Goal: Task Accomplishment & Management: Manage account settings

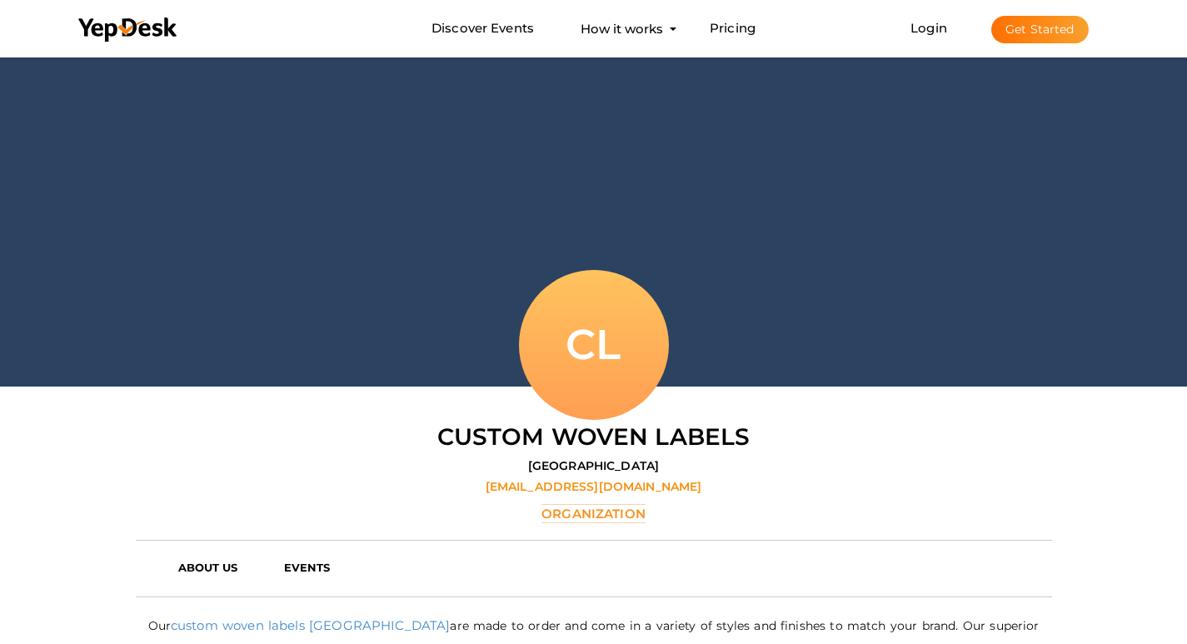
click at [1029, 32] on button "Get Started" at bounding box center [1039, 29] width 97 height 27
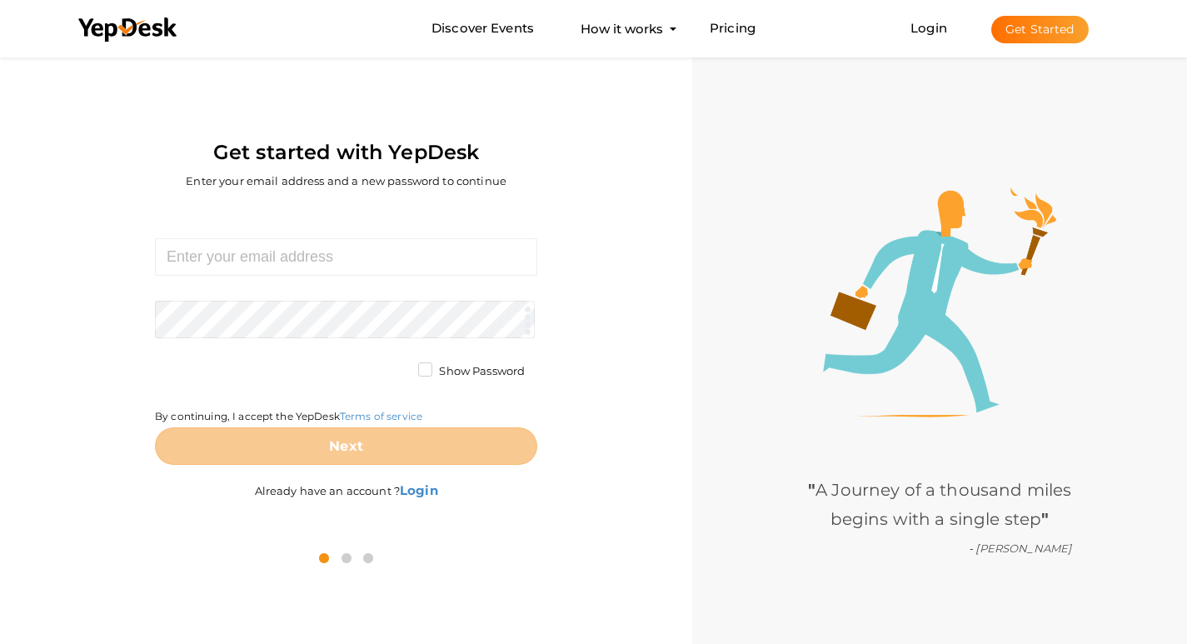
drag, startPoint x: 600, startPoint y: 179, endPoint x: 605, endPoint y: 165, distance: 15.0
click at [605, 167] on div "Get started with YepDesk Enter your email address and a new password to continue" at bounding box center [345, 129] width 667 height 152
click at [434, 231] on div "Required. Invalid email. Checking You already have a YepDesk account. Please Si…" at bounding box center [345, 371] width 667 height 330
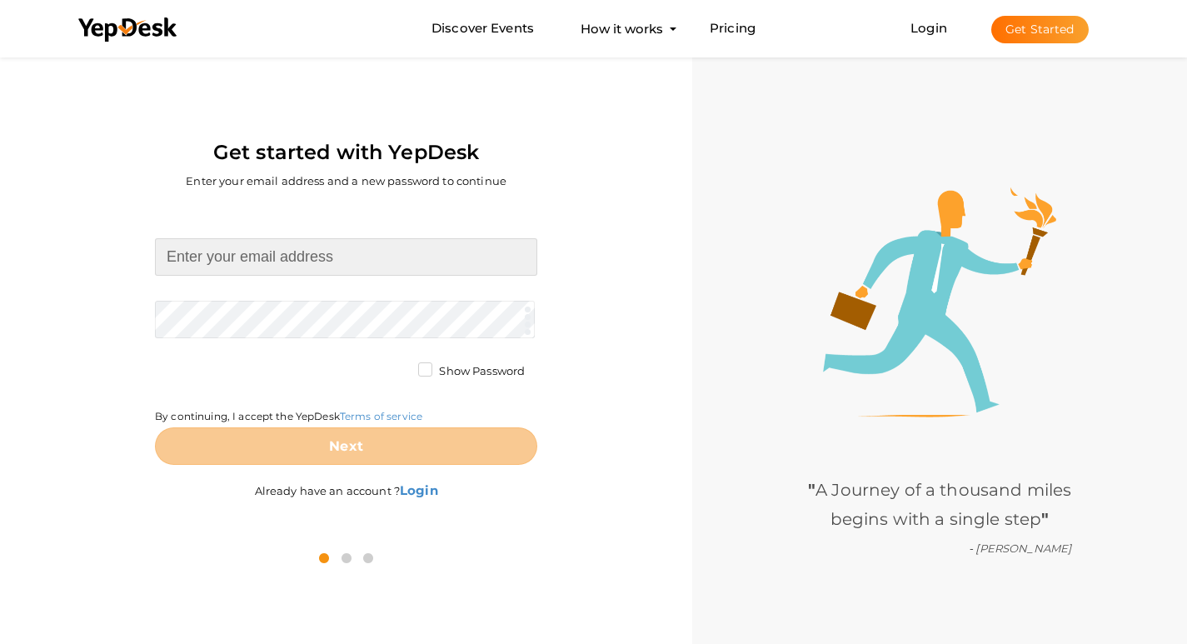
click at [431, 266] on input at bounding box center [346, 256] width 382 height 37
type input "[EMAIL_ADDRESS][DOMAIN_NAME]"
click at [346, 312] on form "marketing@scentedmeadow.com Required. Invalid email. Checking You already have …" at bounding box center [346, 351] width 382 height 226
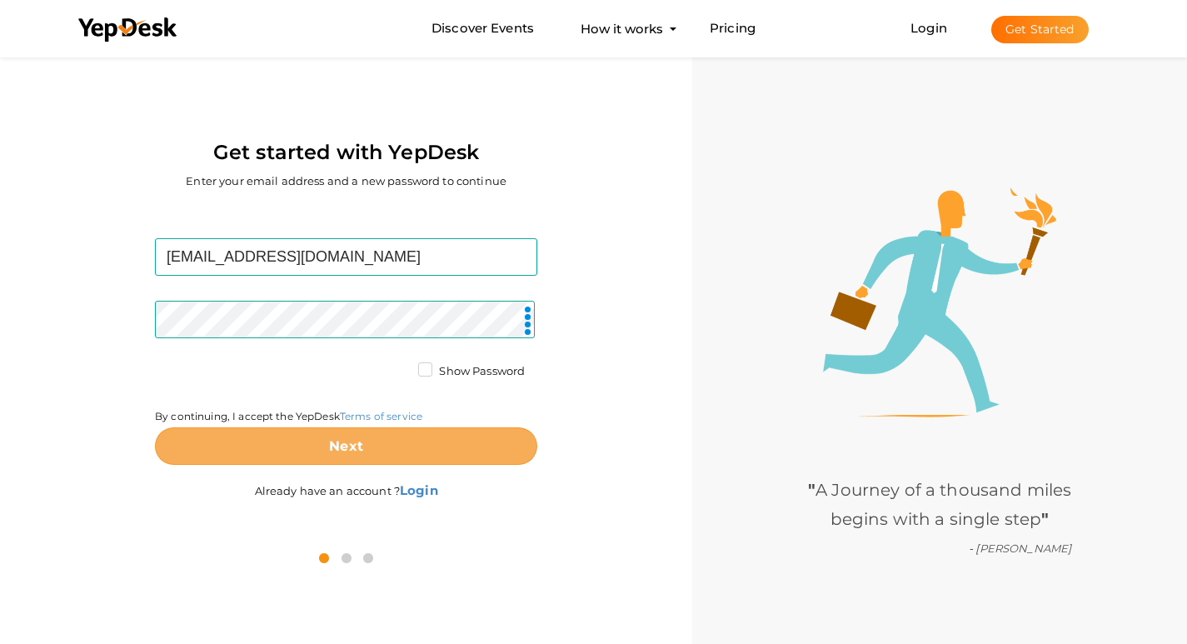
click at [294, 438] on button "Next" at bounding box center [346, 445] width 382 height 37
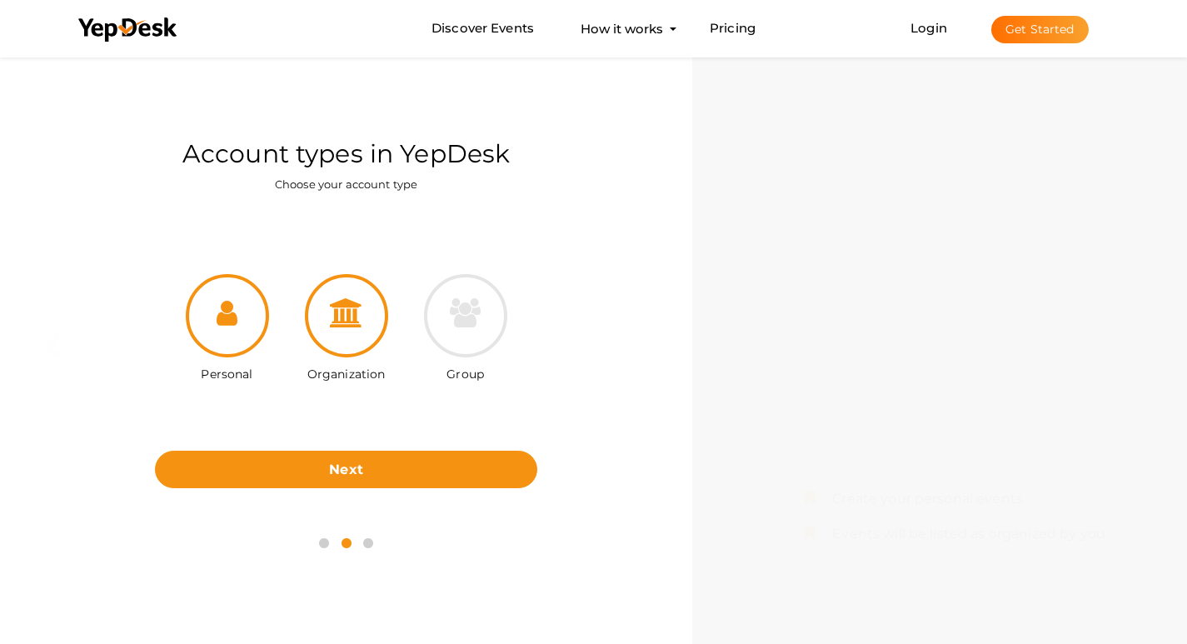
click at [379, 330] on div at bounding box center [346, 315] width 83 height 83
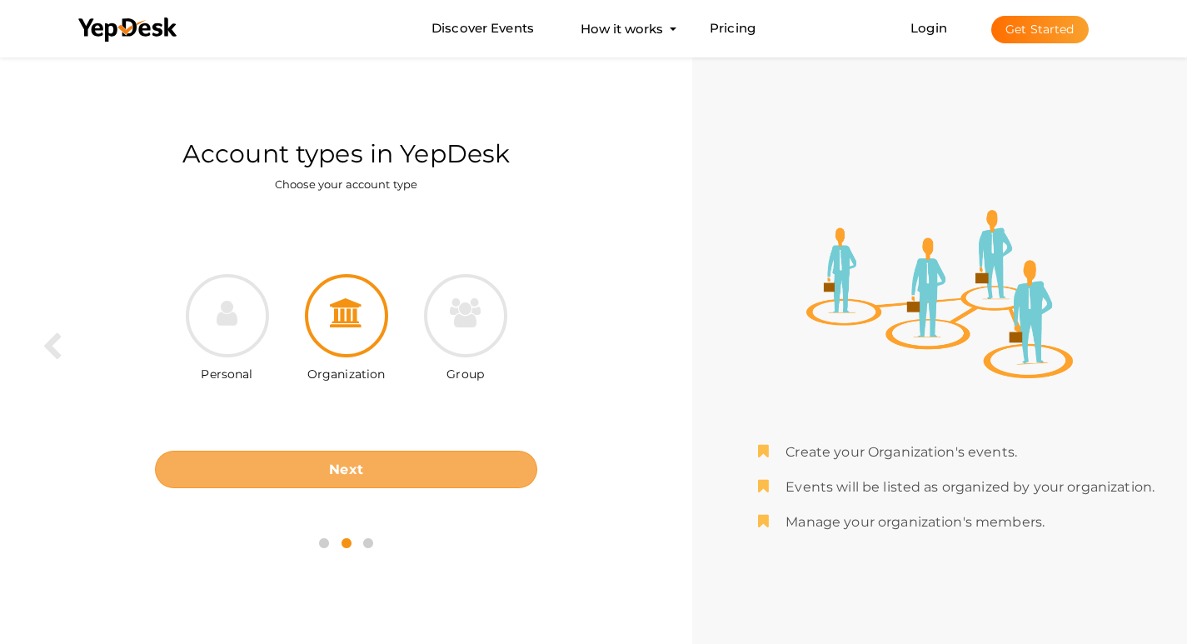
click at [410, 465] on button "Next" at bounding box center [346, 468] width 382 height 37
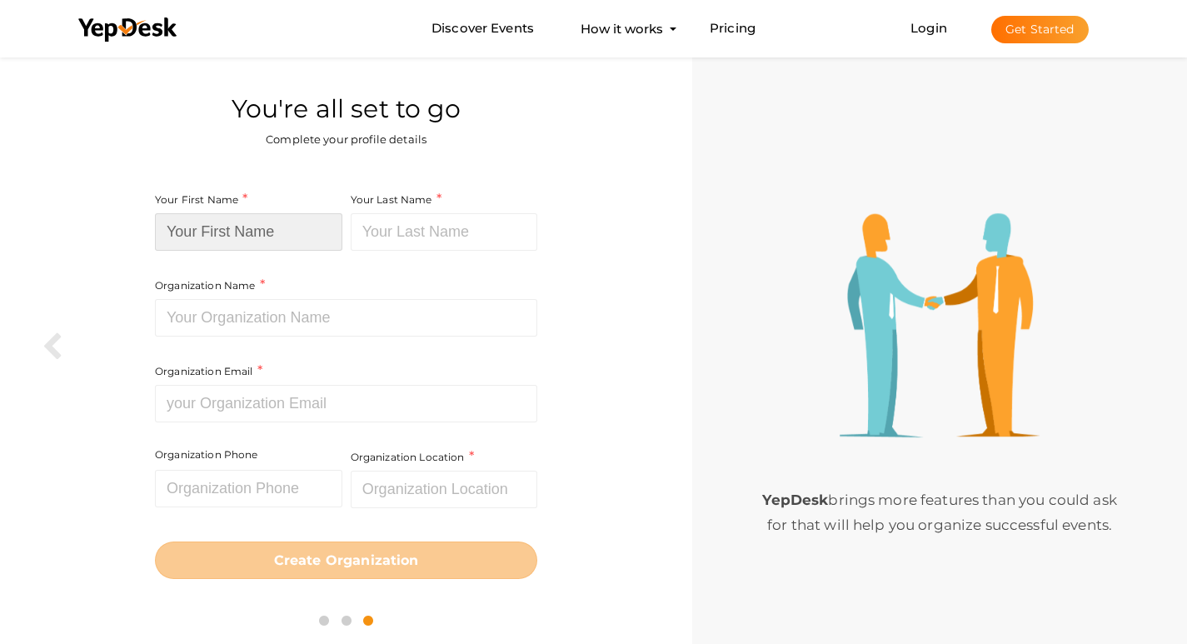
click at [238, 243] on input at bounding box center [248, 231] width 187 height 37
type input "Scented"
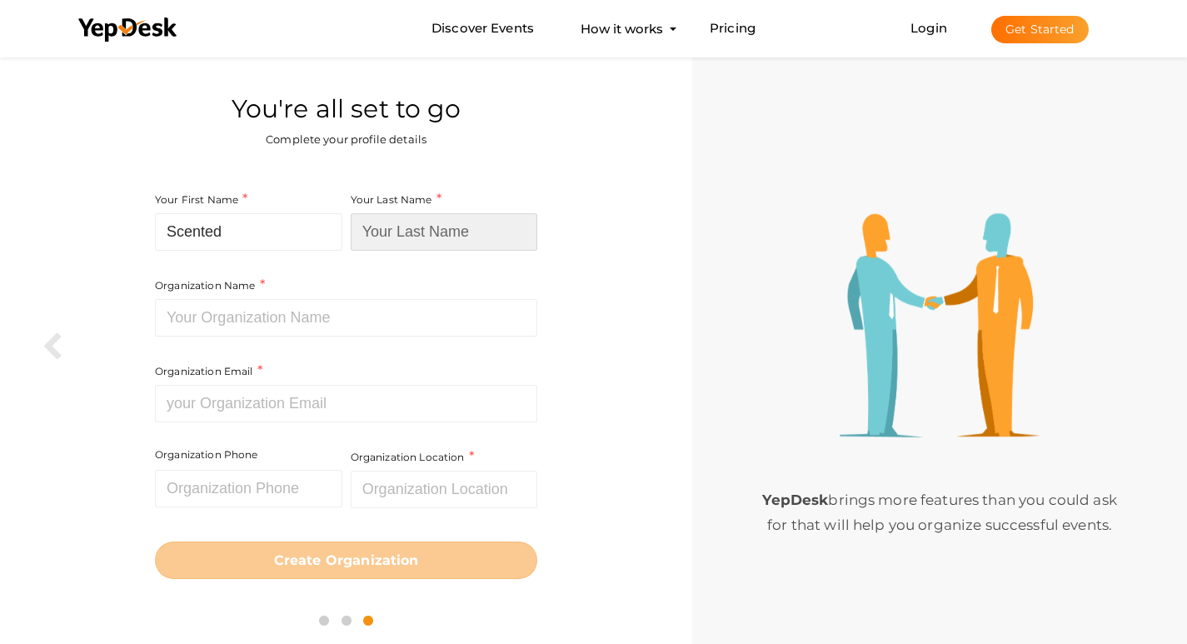
type input "Meadow"
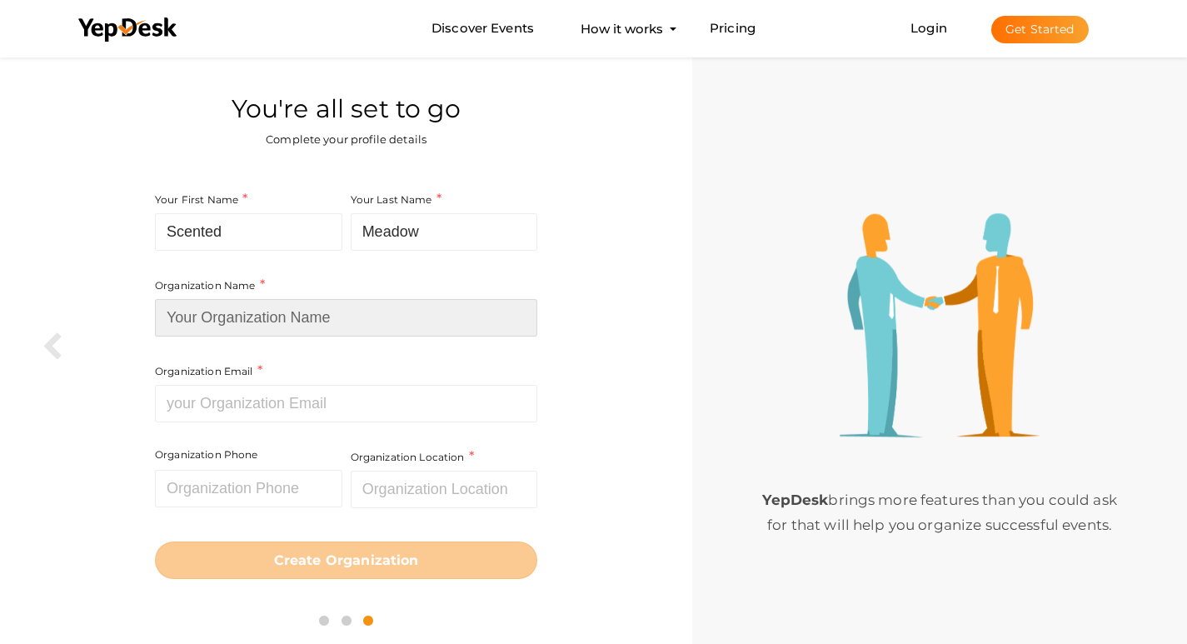
type input "Scented Meadow"
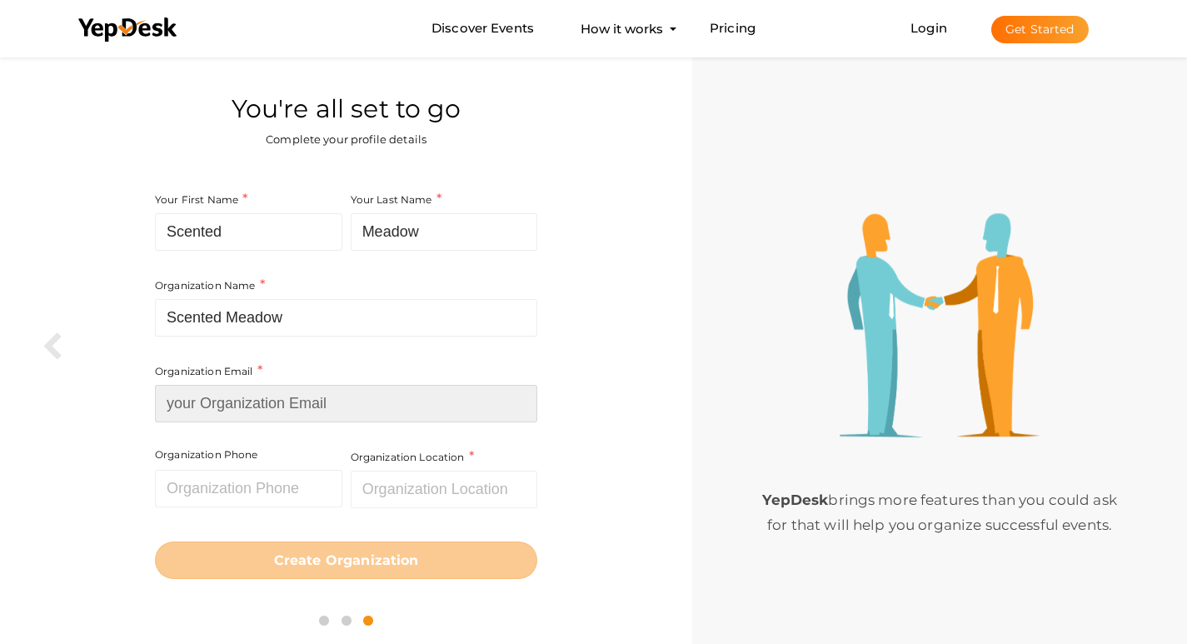
type input "[EMAIL_ADDRESS][DOMAIN_NAME]"
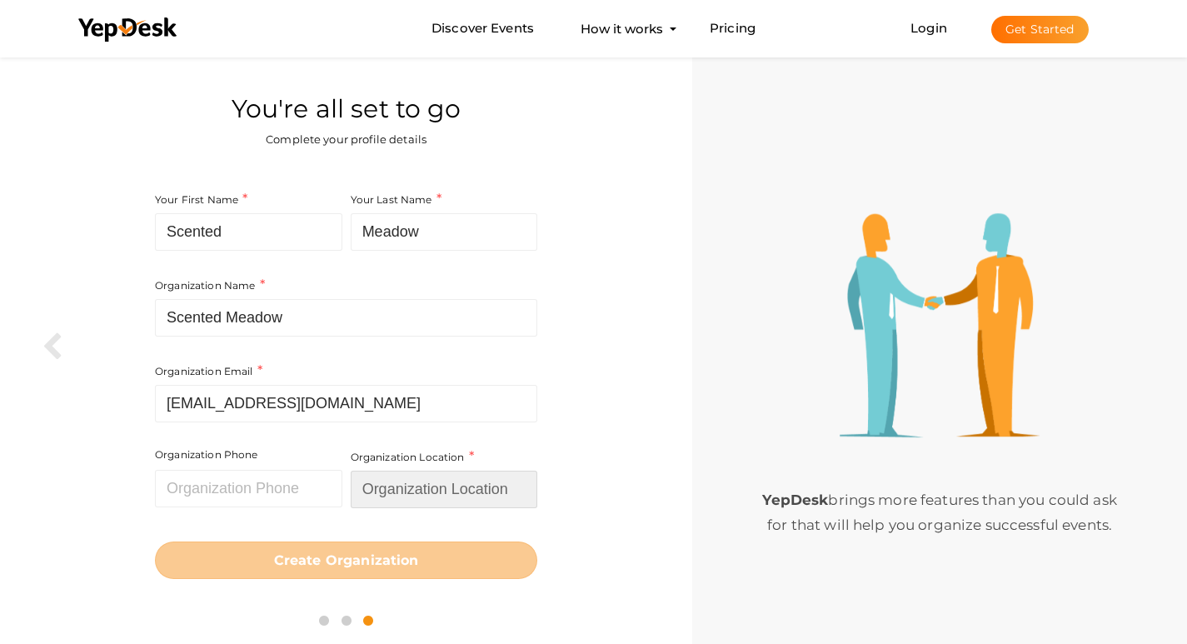
type input "United States"
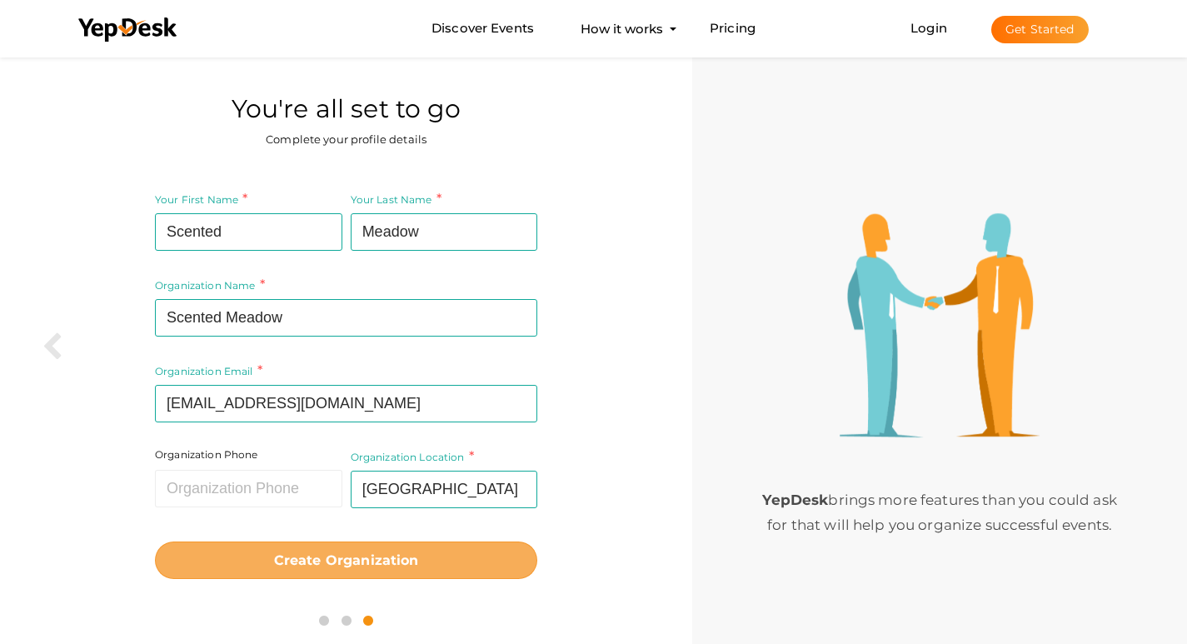
click at [325, 546] on button "Create Organization" at bounding box center [346, 559] width 382 height 37
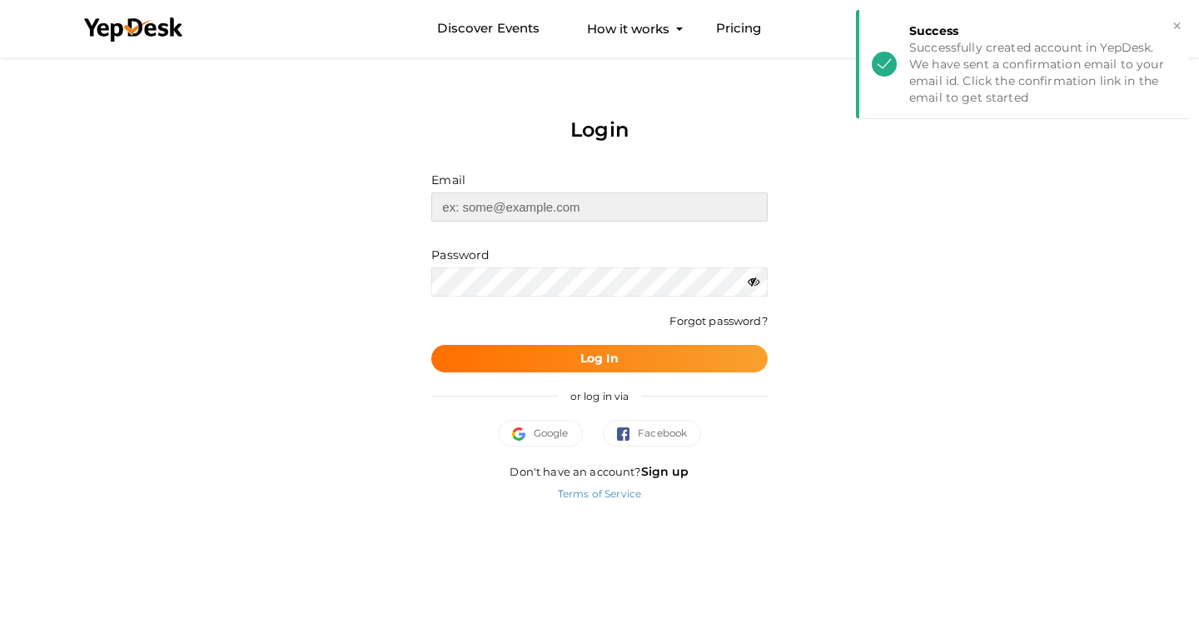
type input "[EMAIL_ADDRESS][DOMAIN_NAME]"
click at [528, 369] on button "Log In" at bounding box center [599, 358] width 336 height 27
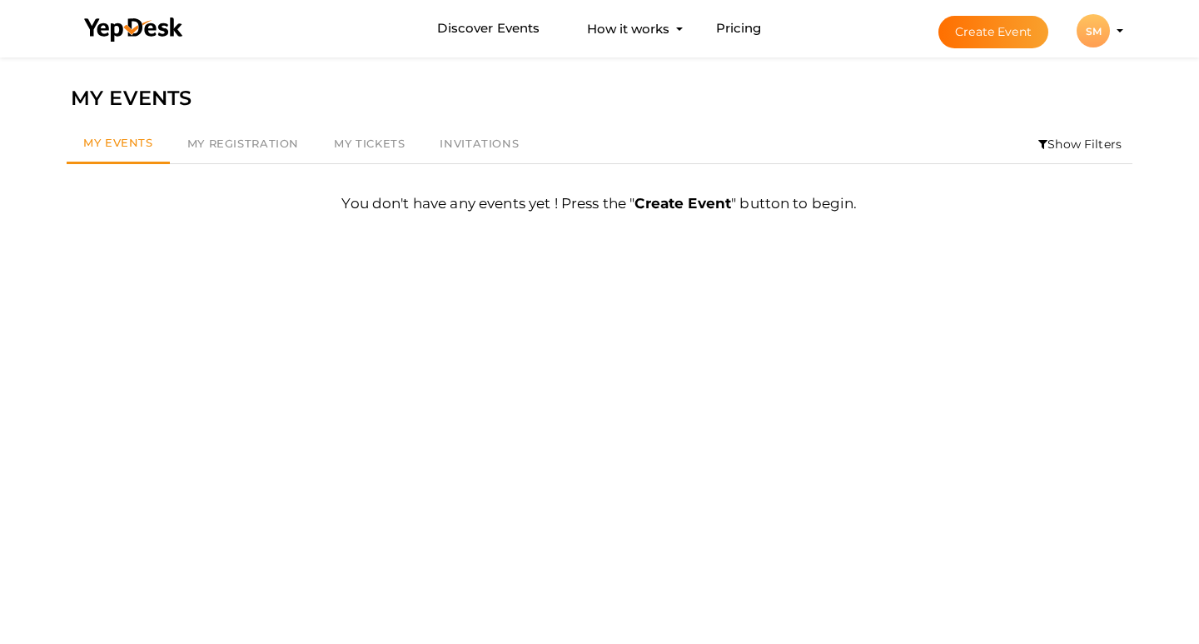
scroll to position [53, 0]
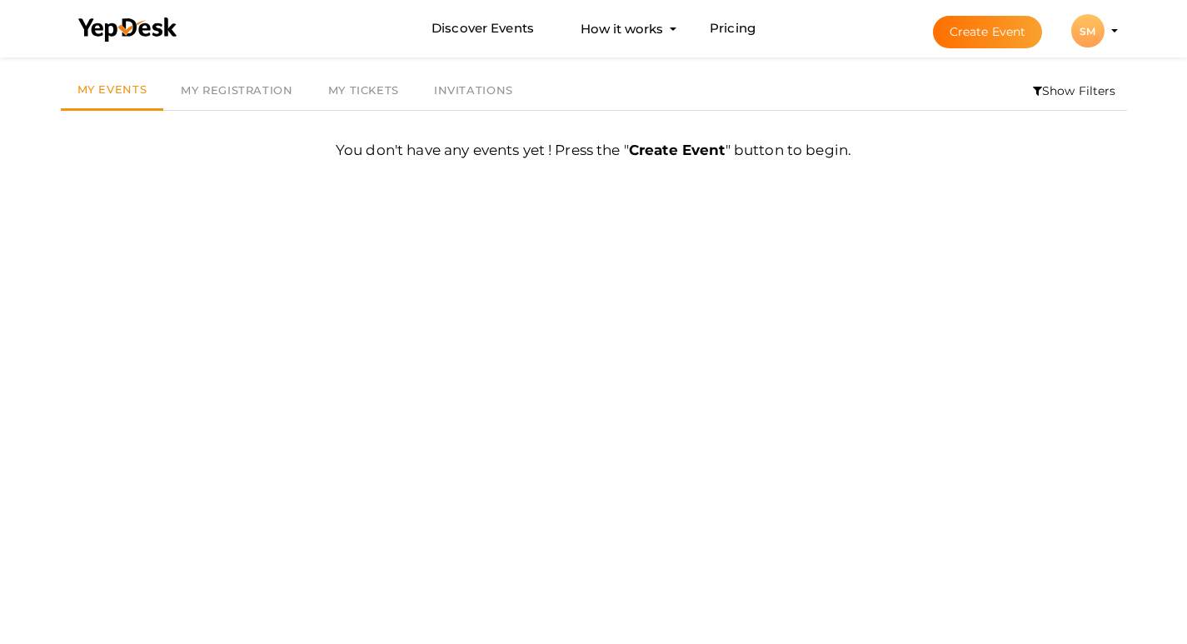
click at [1110, 36] on li "Create Event SM SM Scented Meadow marketing@scentedmeadow.com Personal Profile …" at bounding box center [1010, 31] width 222 height 60
click at [1097, 38] on div "SM" at bounding box center [1087, 30] width 33 height 33
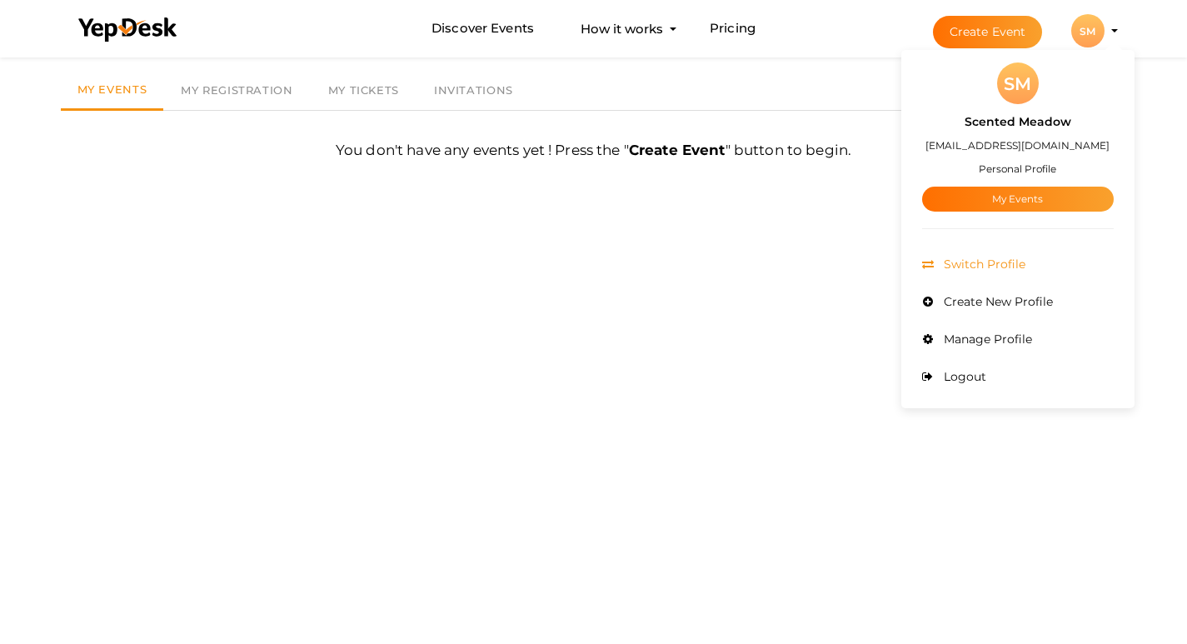
click at [1015, 266] on span "Switch Profile" at bounding box center [982, 263] width 86 height 15
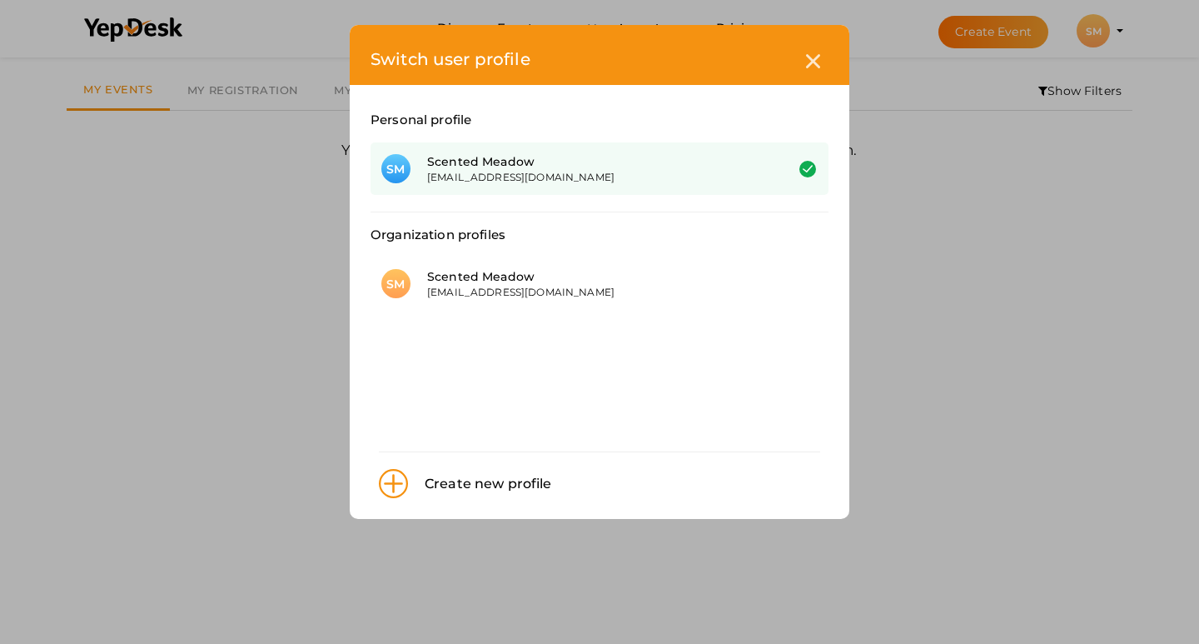
drag, startPoint x: 625, startPoint y: 132, endPoint x: 624, endPoint y: 142, distance: 9.2
click at [624, 134] on div "Personal profile" at bounding box center [600, 119] width 458 height 45
click at [623, 170] on div "[EMAIL_ADDRESS][DOMAIN_NAME]" at bounding box center [593, 177] width 332 height 14
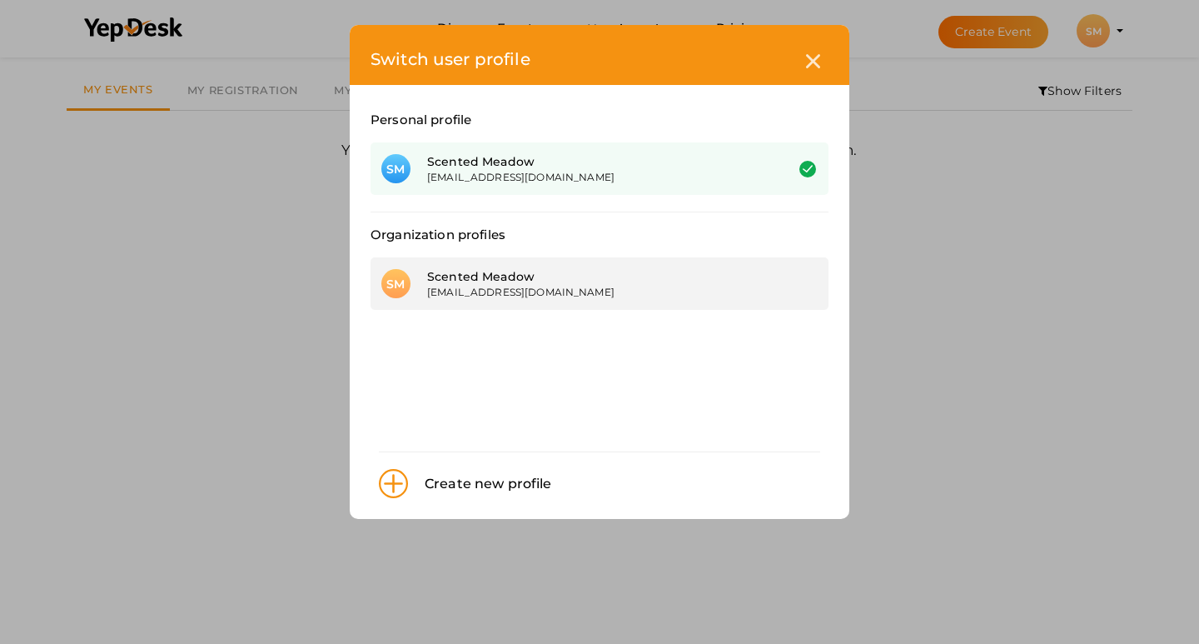
click at [503, 296] on div "[EMAIL_ADDRESS][DOMAIN_NAME]" at bounding box center [593, 292] width 332 height 14
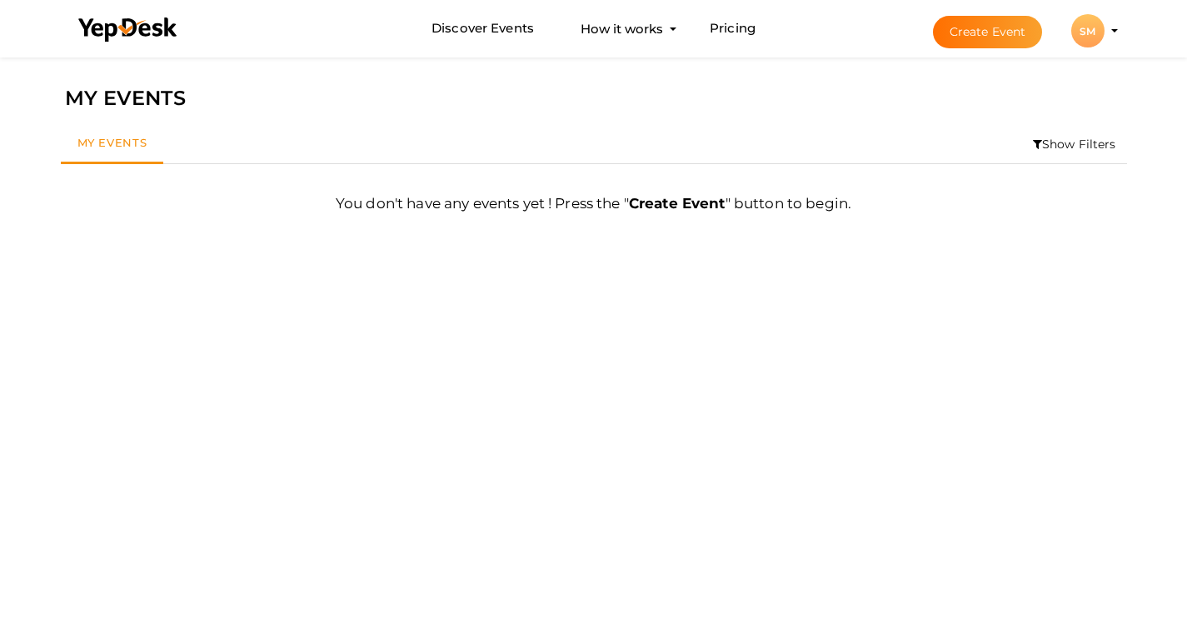
click at [709, 202] on b "Create Event" at bounding box center [677, 203] width 97 height 17
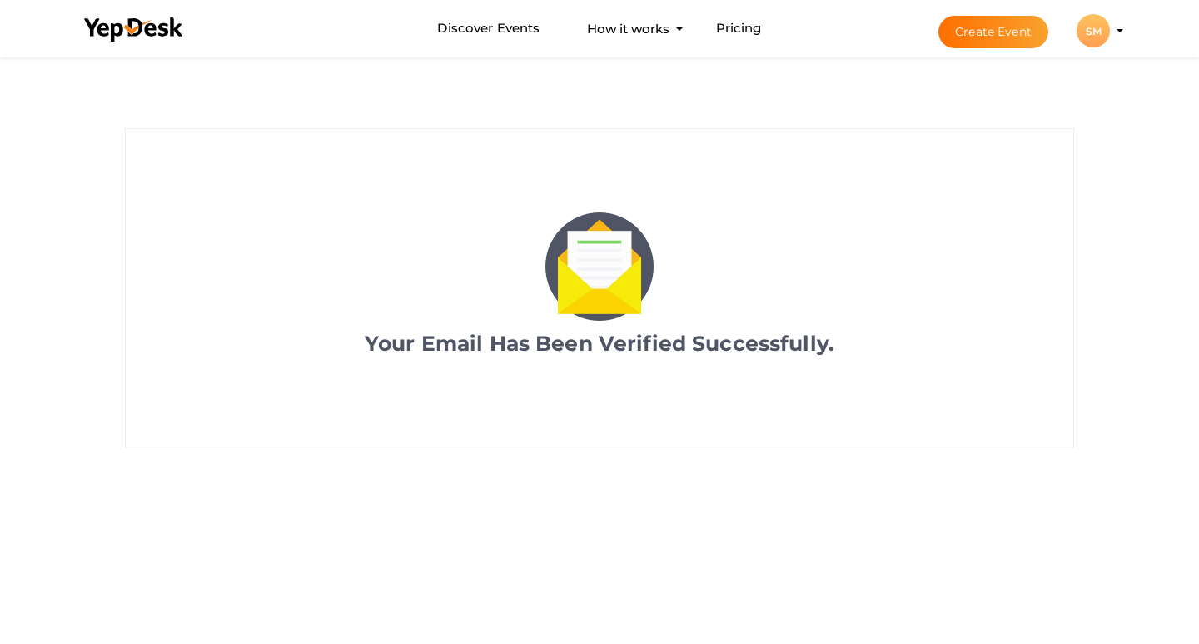
click at [1129, 43] on div "Discover Events How it works Powerful Registration / Ticketing Start selling yo…" at bounding box center [599, 28] width 1082 height 57
click at [1099, 38] on div "SM" at bounding box center [1093, 30] width 33 height 33
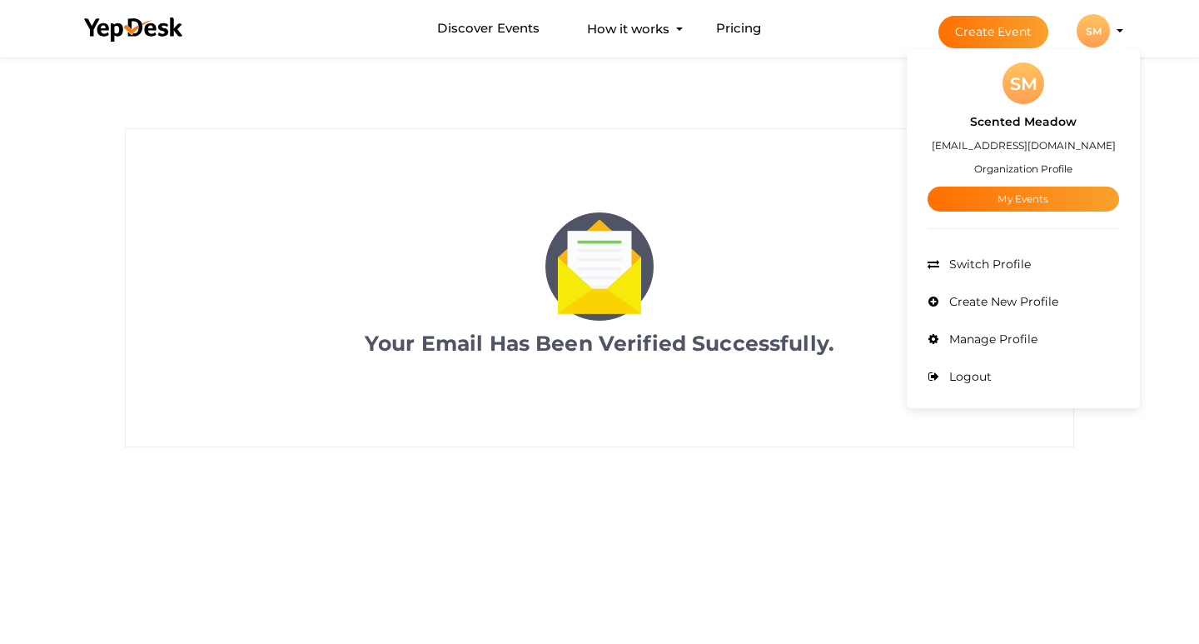
drag, startPoint x: 1084, startPoint y: 122, endPoint x: 979, endPoint y: 122, distance: 104.9
click at [979, 122] on div "Scented Meadow marketing@scentedmeadow.com Organization Profile My Events" at bounding box center [1024, 157] width 192 height 107
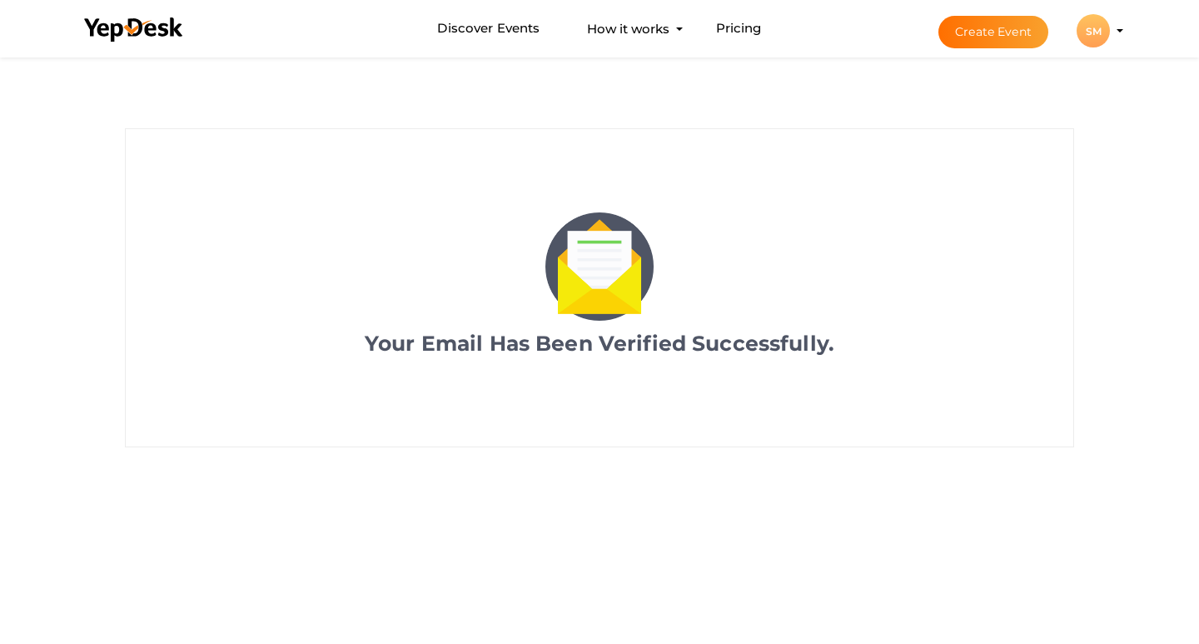
click at [1122, 20] on li "Create Event SM SM Scented Meadow marketing@scentedmeadow.com Organization Prof…" at bounding box center [1016, 31] width 222 height 60
click at [1109, 27] on div "SM" at bounding box center [1093, 30] width 33 height 33
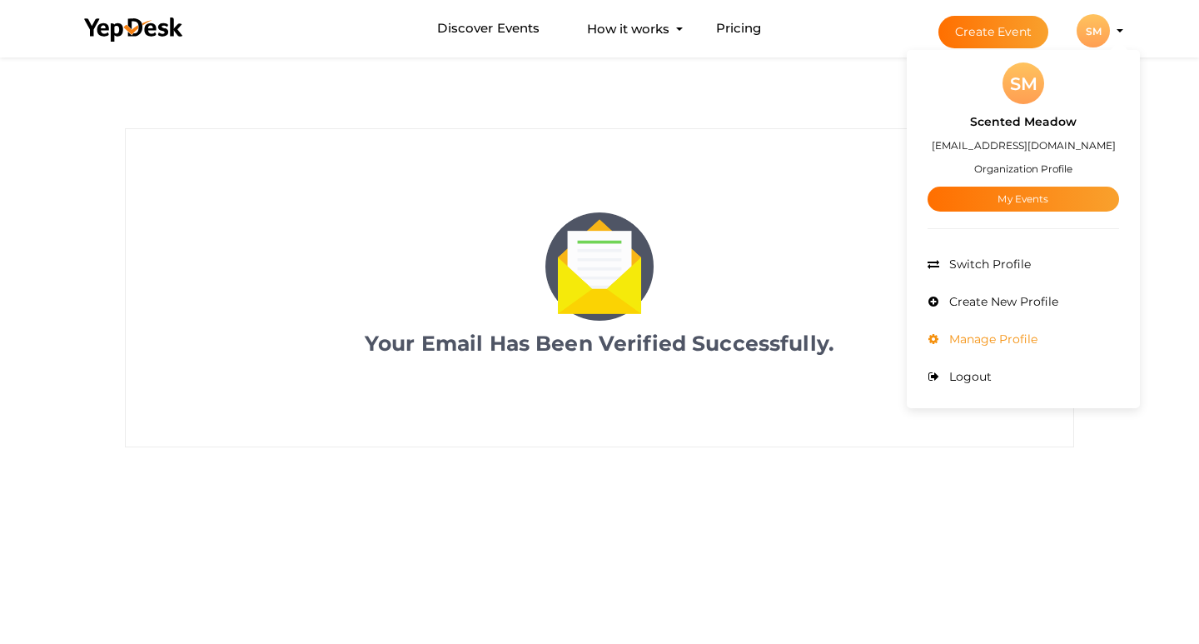
click at [1024, 346] on li "Manage Profile" at bounding box center [1024, 339] width 192 height 37
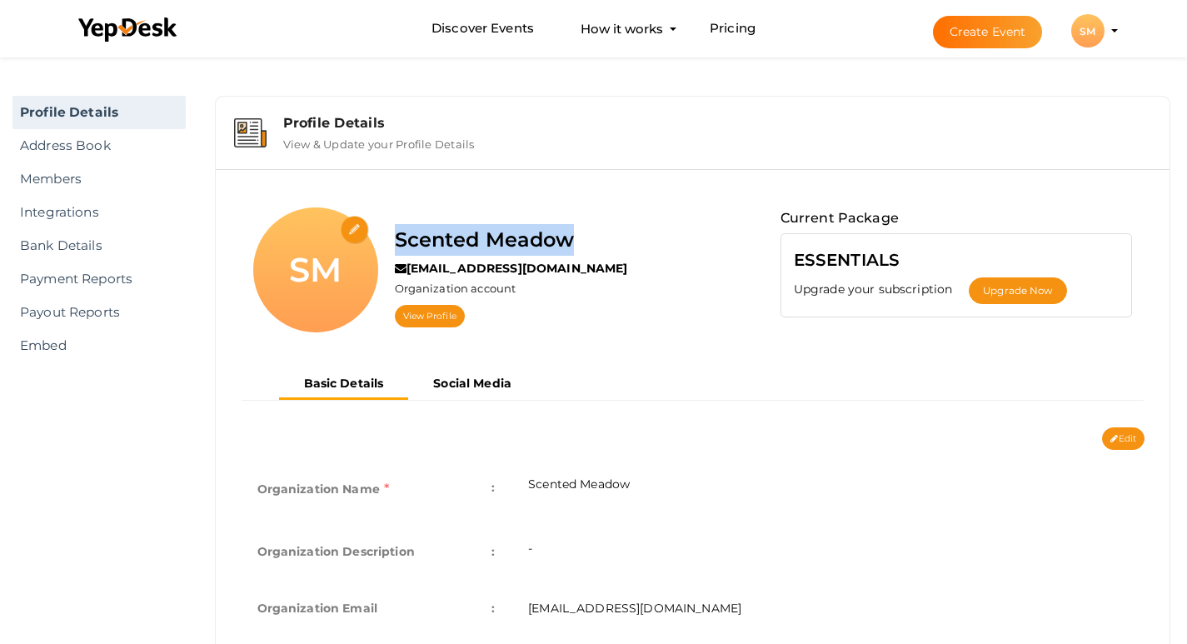
drag, startPoint x: 575, startPoint y: 241, endPoint x: 469, endPoint y: 17, distance: 246.9
click at [397, 221] on div "Scented Meadow marketing@scentedmeadow.com Organization account View Profile" at bounding box center [511, 275] width 266 height 137
copy label "Scented Meadow"
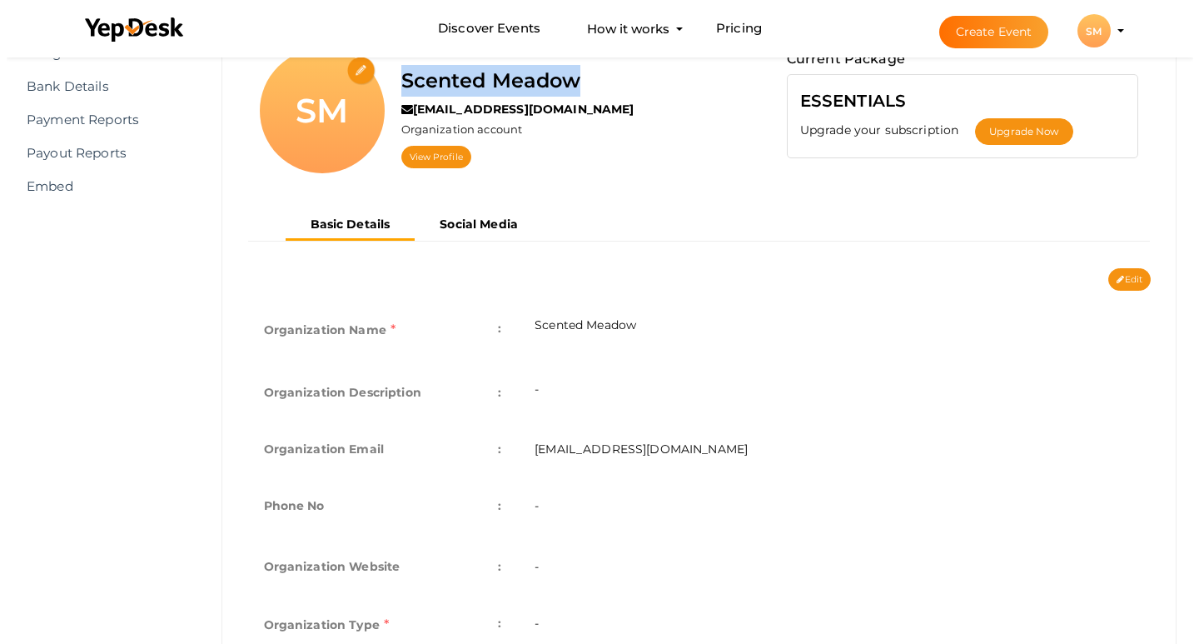
scroll to position [167, 0]
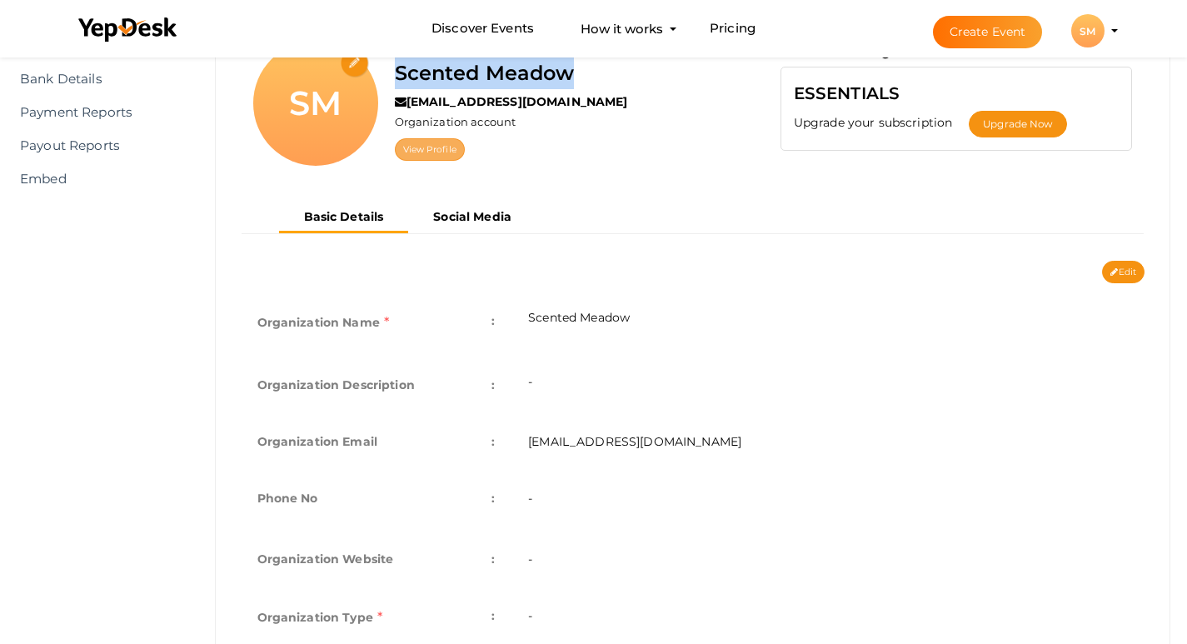
click at [427, 157] on link "View Profile" at bounding box center [430, 149] width 70 height 22
click at [346, 94] on div "SM" at bounding box center [315, 103] width 125 height 125
click at [345, 62] on input "file" at bounding box center [355, 63] width 29 height 29
type input "C:\fakepath\50 kb.jpg"
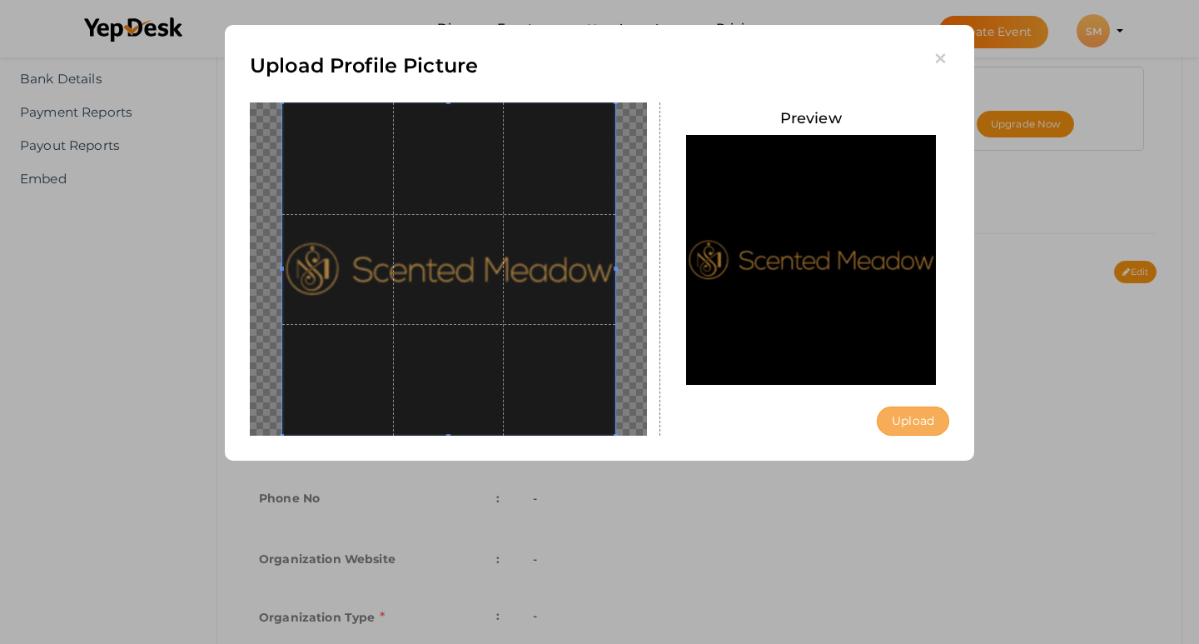
click at [916, 415] on button "Upload" at bounding box center [913, 420] width 72 height 29
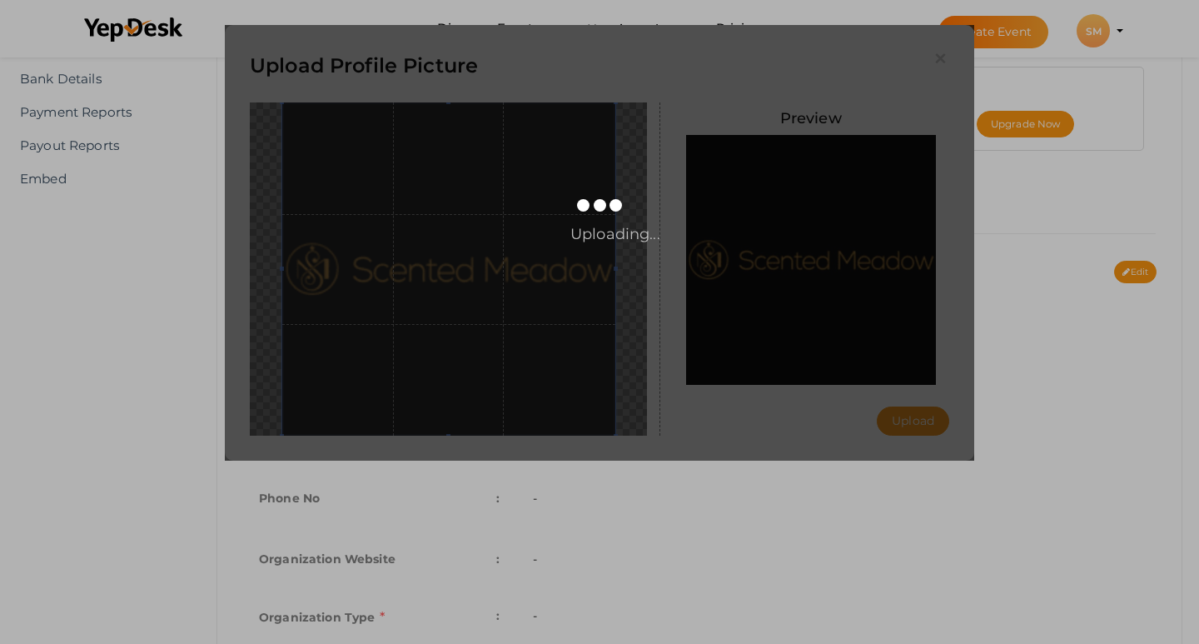
scroll to position [0, 0]
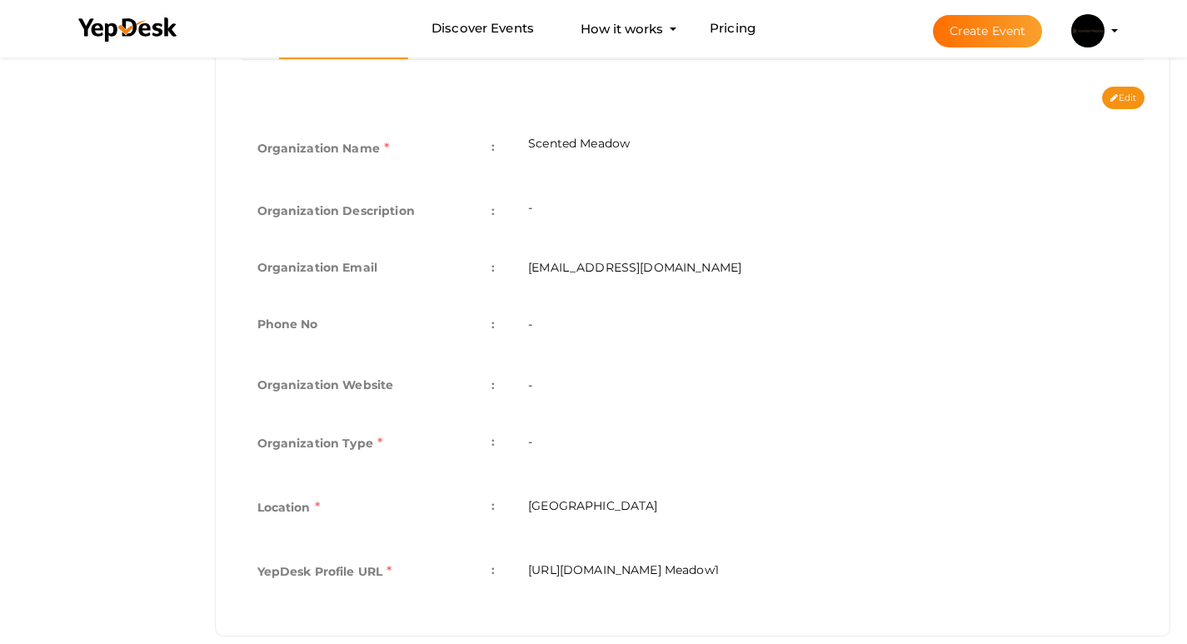
scroll to position [366, 0]
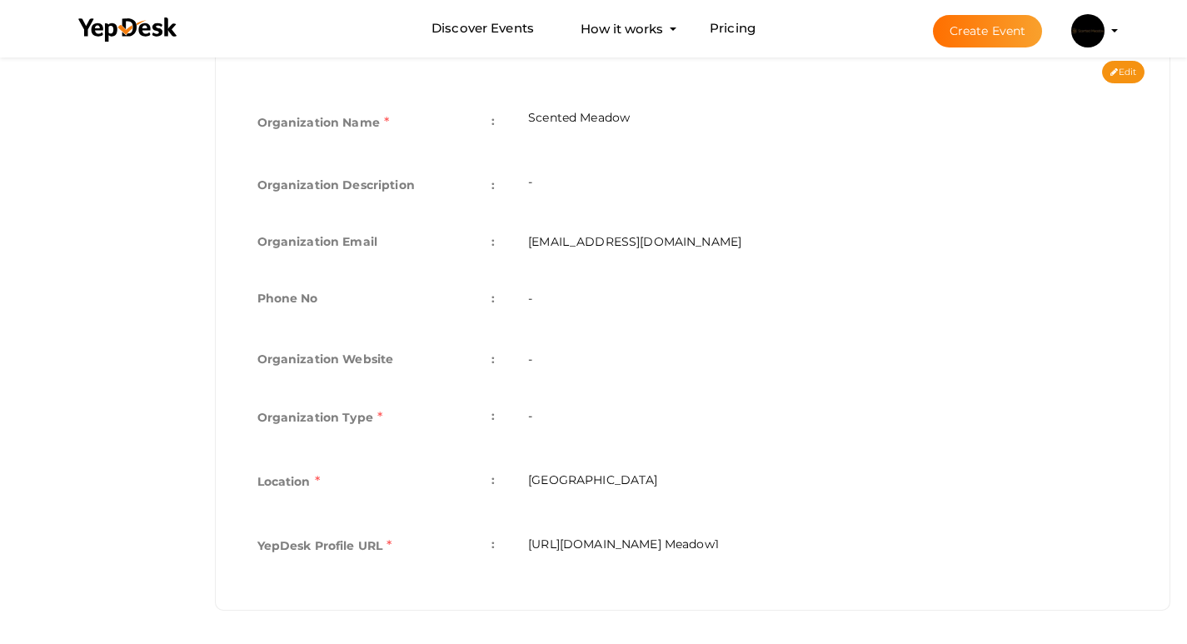
click at [554, 419] on td "-" at bounding box center [827, 419] width 633 height 64
click at [527, 423] on td "-" at bounding box center [827, 419] width 633 height 64
click at [411, 406] on td "Organization Type :" at bounding box center [376, 419] width 271 height 64
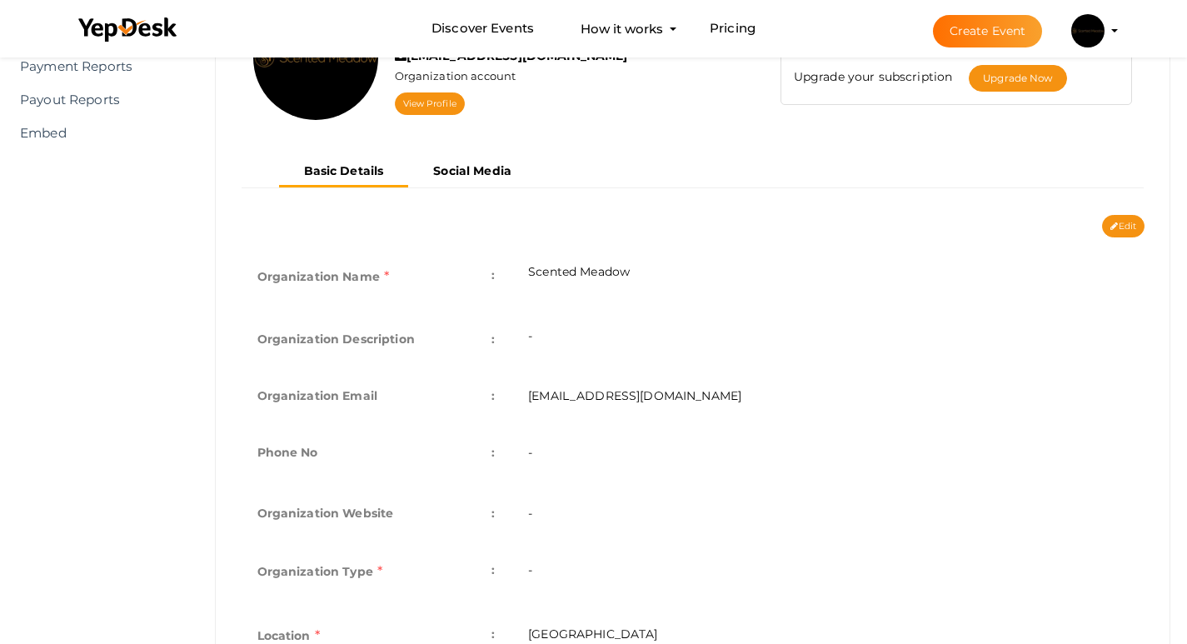
scroll to position [117, 0]
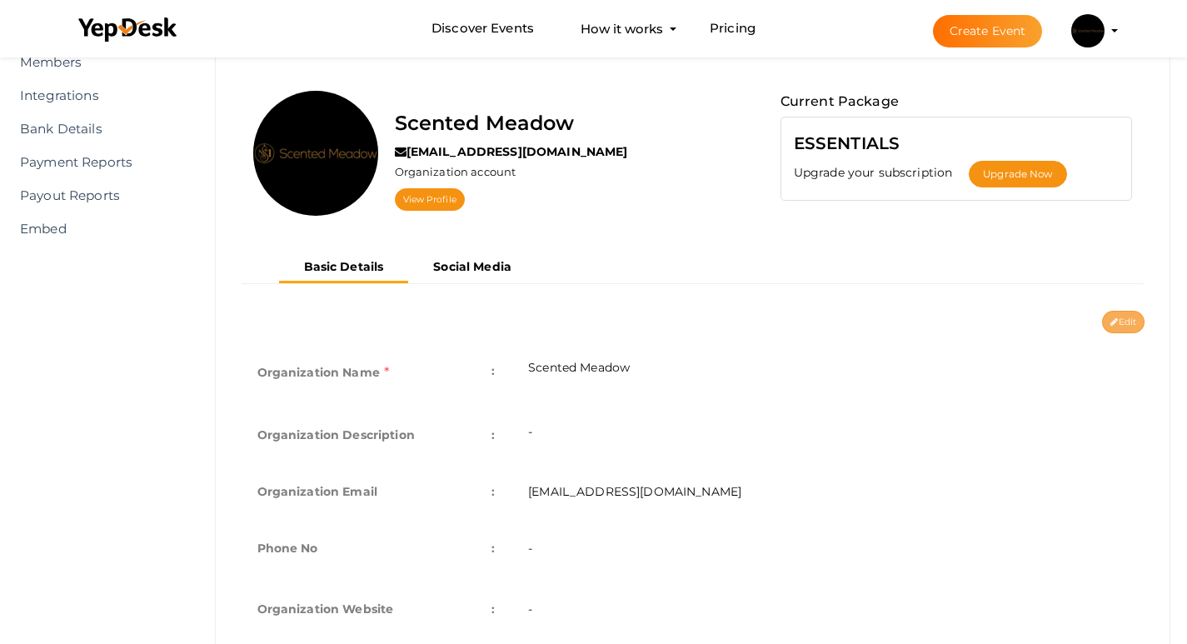
click at [1112, 329] on button "Edit" at bounding box center [1123, 322] width 42 height 22
type input "Scented Meadow"
type input "[EMAIL_ADDRESS][DOMAIN_NAME]"
select select "9"
type input "[GEOGRAPHIC_DATA]"
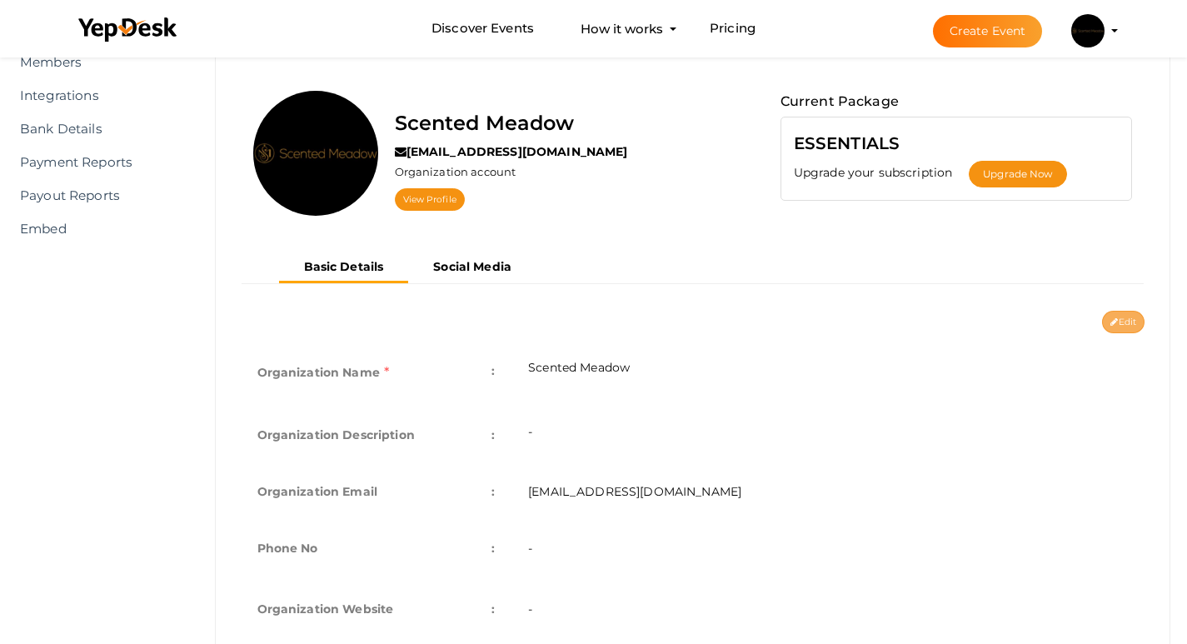
type input "Scented Meadow1"
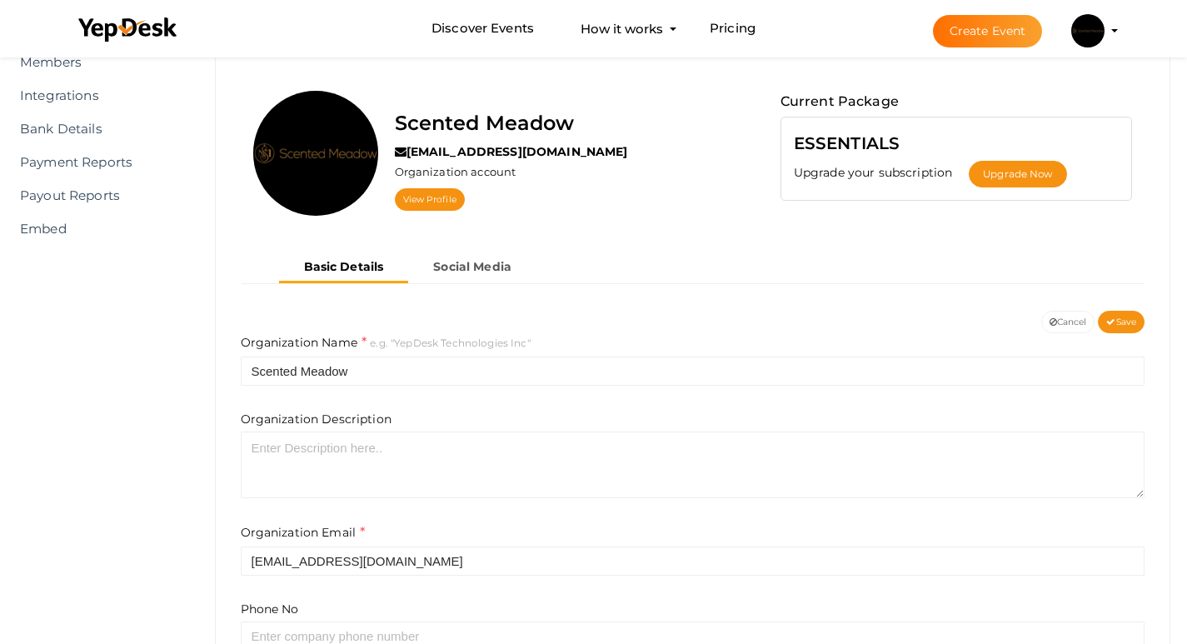
click at [377, 427] on div "Organization Description" at bounding box center [693, 453] width 904 height 87
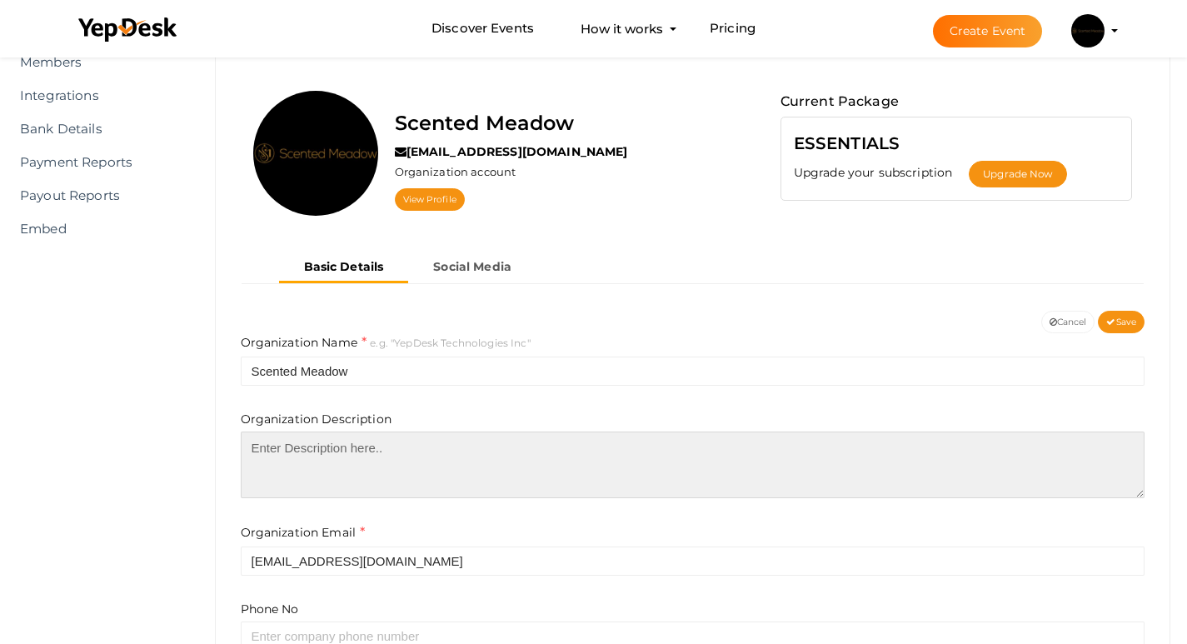
click at [441, 432] on textarea at bounding box center [693, 464] width 904 height 67
paste textarea "Long-lasting perfume oil from Scented Meadow is a concentrated, effective way t…"
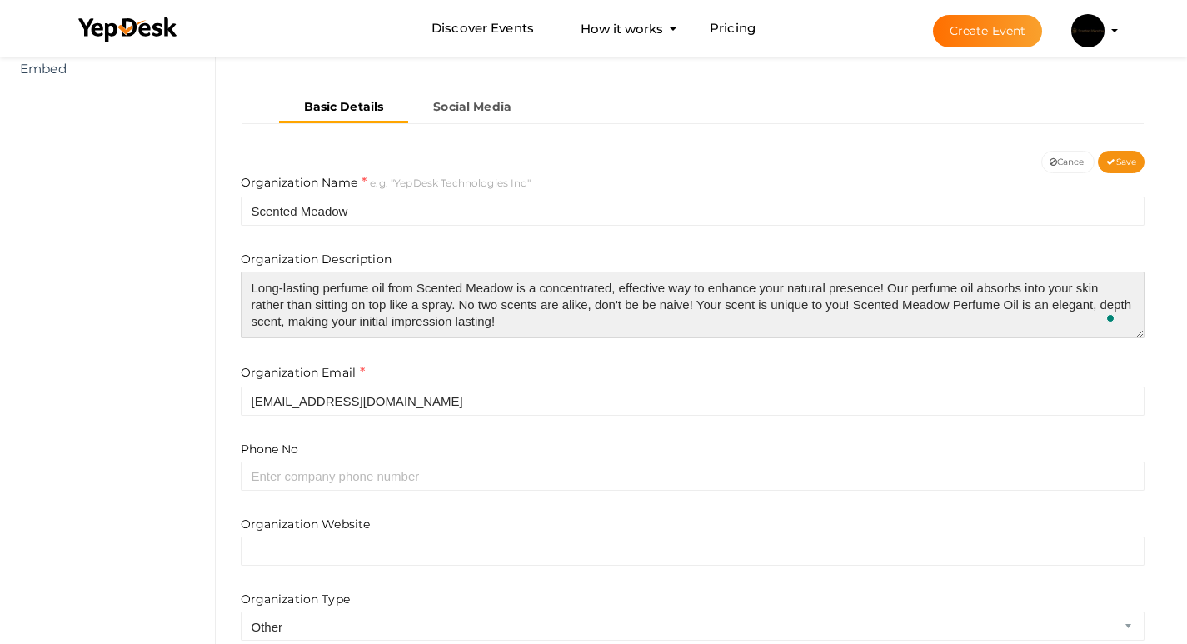
scroll to position [283, 0]
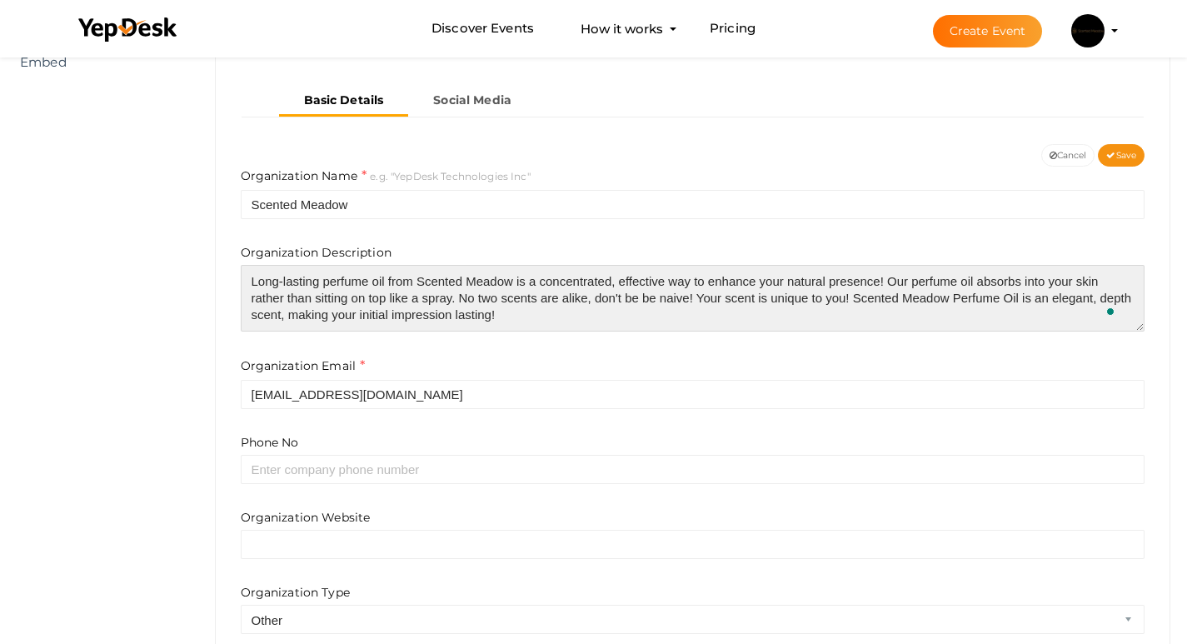
type textarea "Long-lasting perfume oil from Scented Meadow is a concentrated, effective way t…"
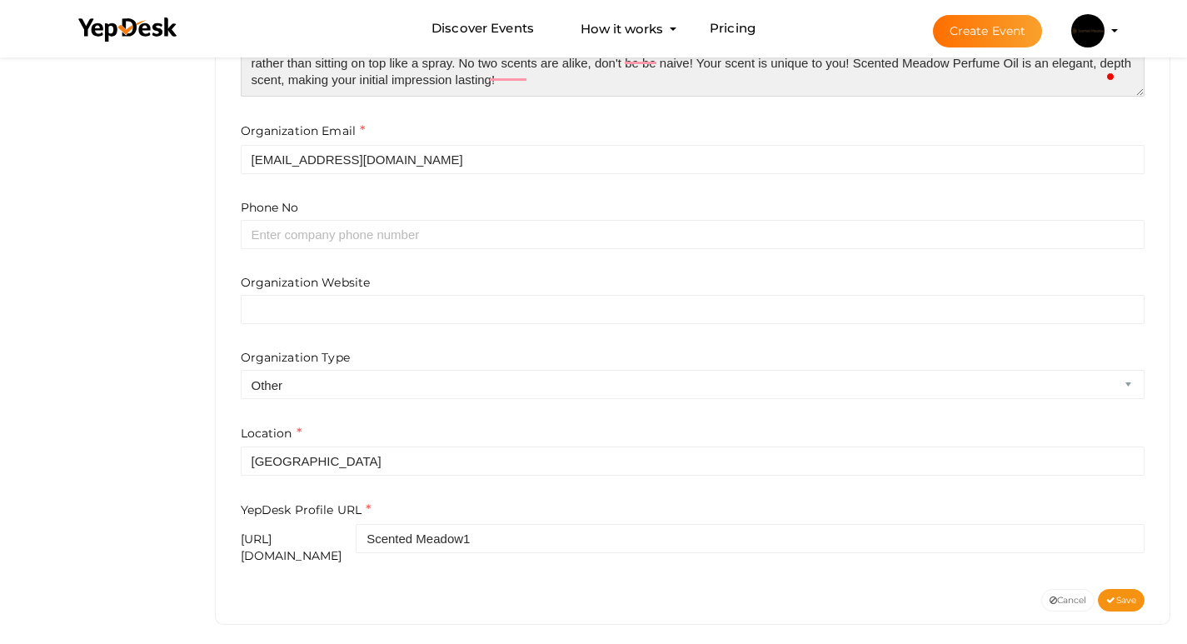
scroll to position [521, 0]
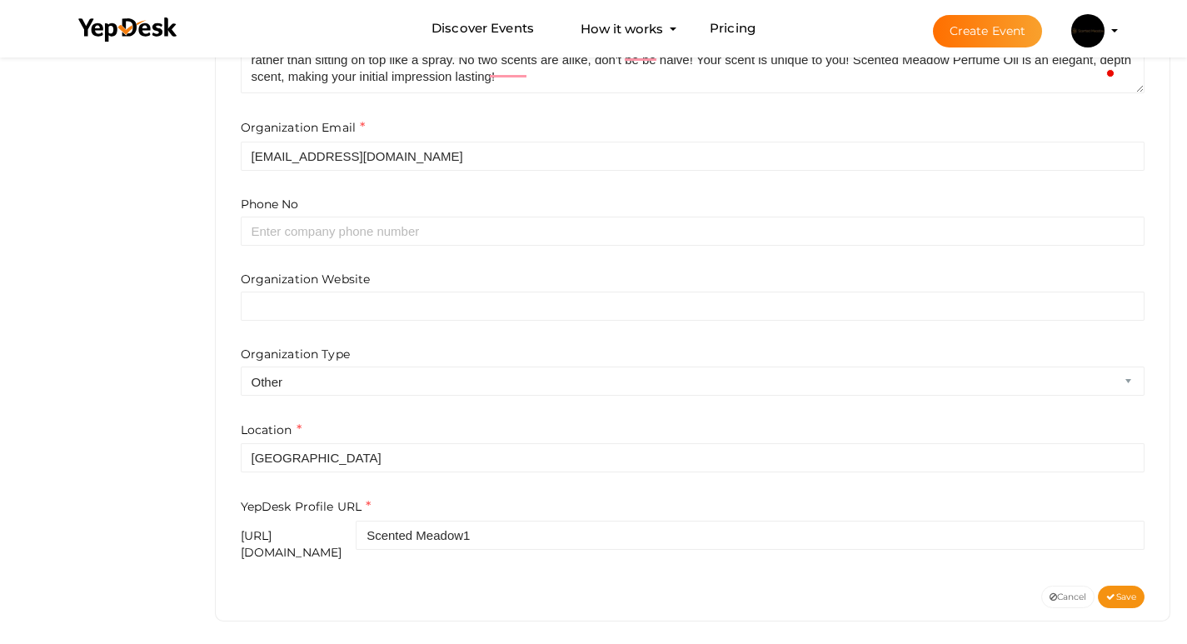
click at [424, 286] on div "Organization Website" at bounding box center [693, 296] width 904 height 50
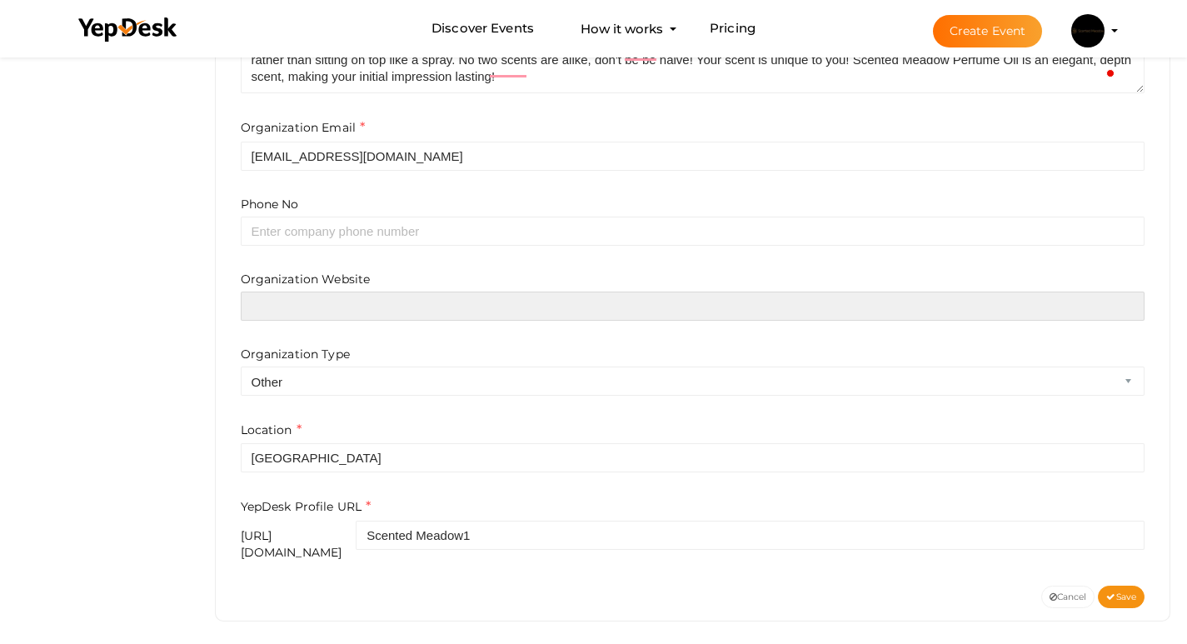
click at [295, 318] on input "text" at bounding box center [693, 305] width 904 height 29
paste input "https://scentedmeadow.com/product-category/perfume-oils/"
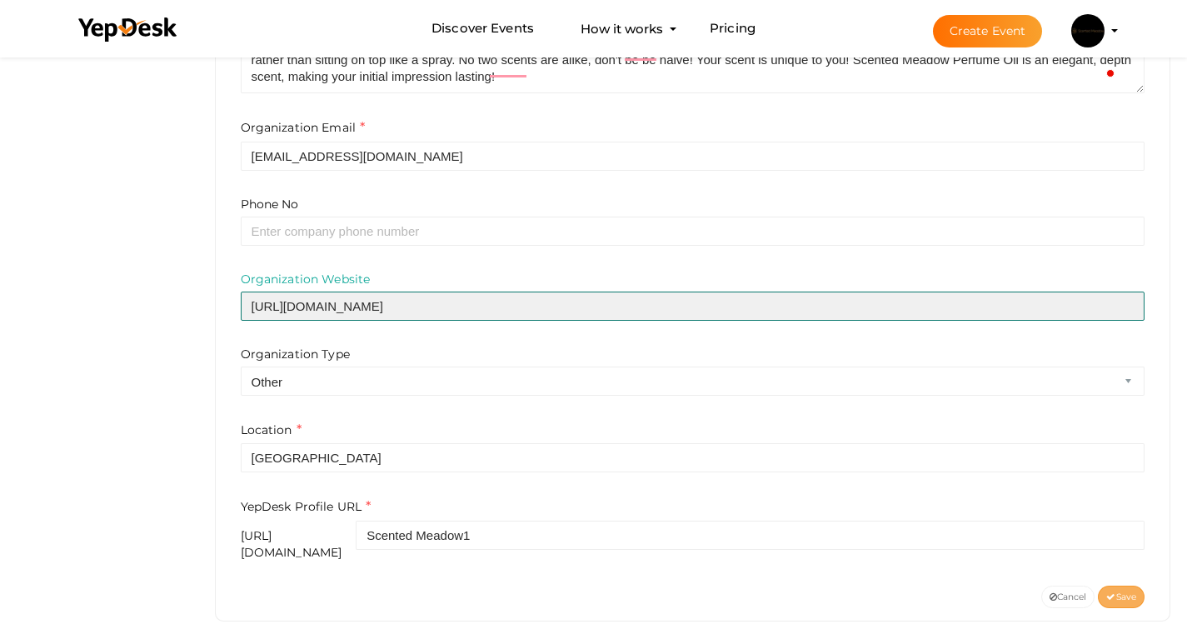
type input "https://scentedmeadow.com/product-category/perfume-oils/"
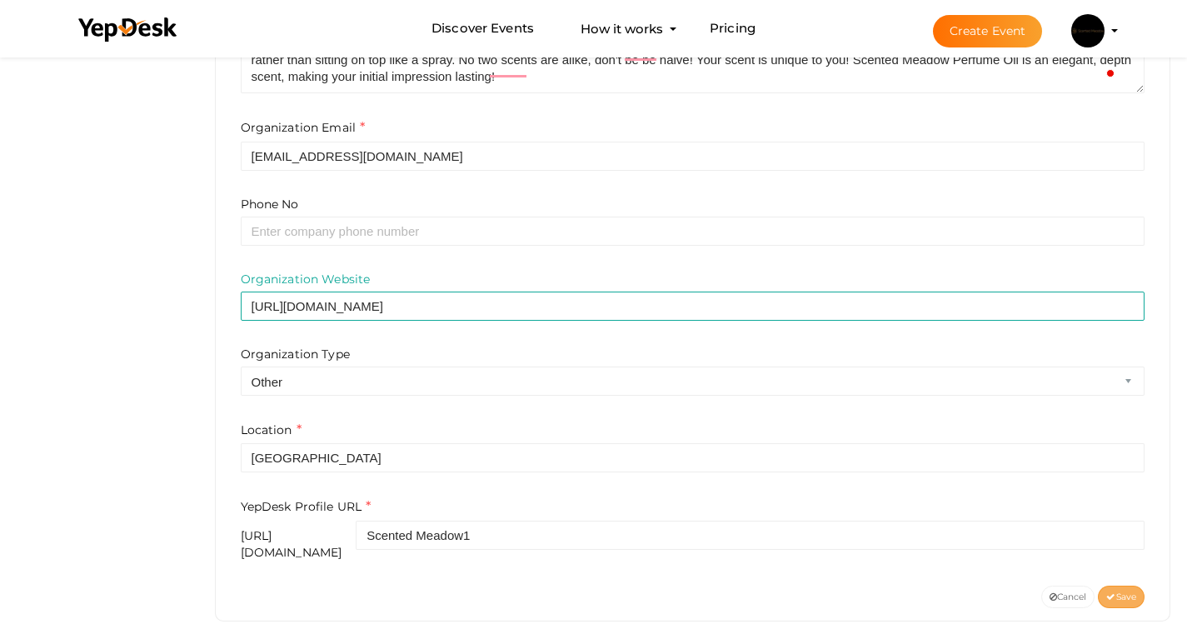
click at [1120, 591] on button "Save" at bounding box center [1120, 596] width 47 height 22
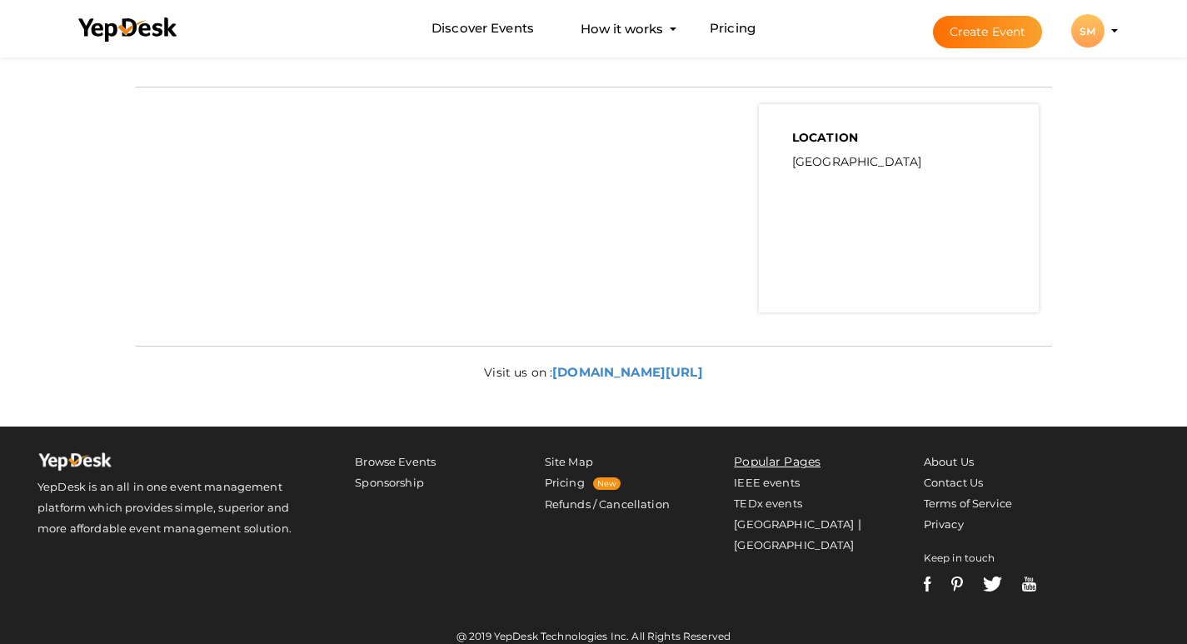
scroll to position [727, 0]
